Goal: Task Accomplishment & Management: Manage account settings

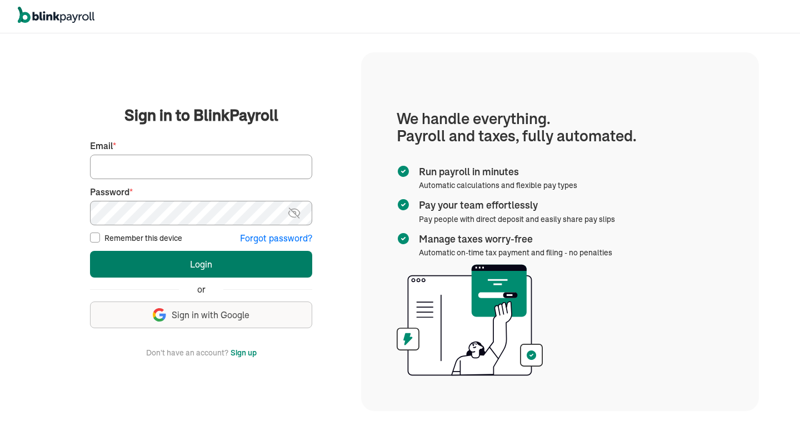
type input "[EMAIL_ADDRESS][DOMAIN_NAME]"
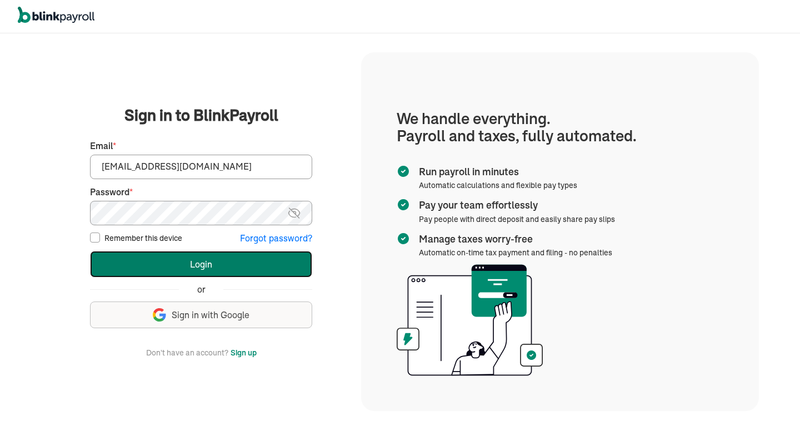
click at [255, 270] on button "Login" at bounding box center [201, 264] width 222 height 27
